Goal: Transaction & Acquisition: Purchase product/service

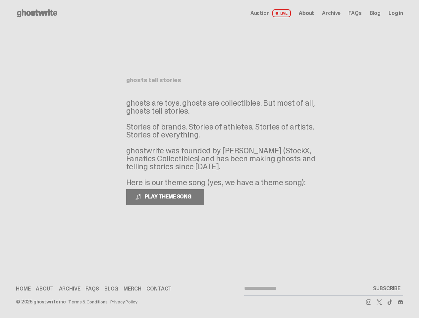
click at [209, 159] on p "ghosts are toys. ghosts are collectibles. But most of all, ghosts tell stories.…" at bounding box center [225, 142] width 199 height 87
